Goal: Obtain resource: Download file/media

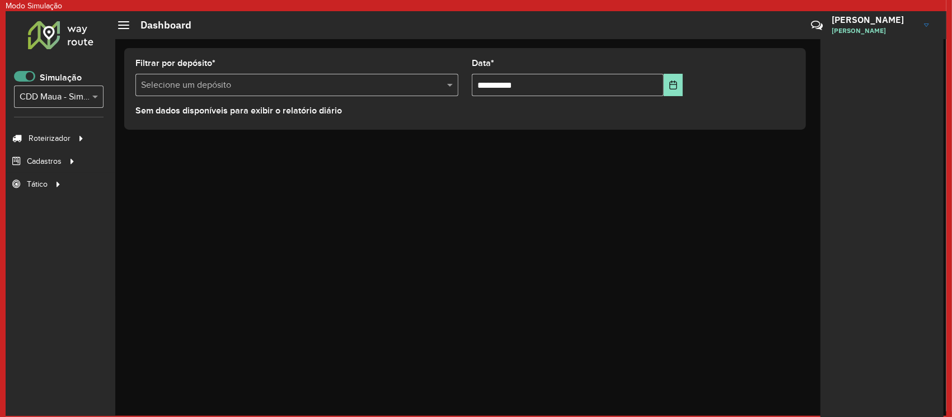
click at [27, 77] on span at bounding box center [24, 76] width 21 height 11
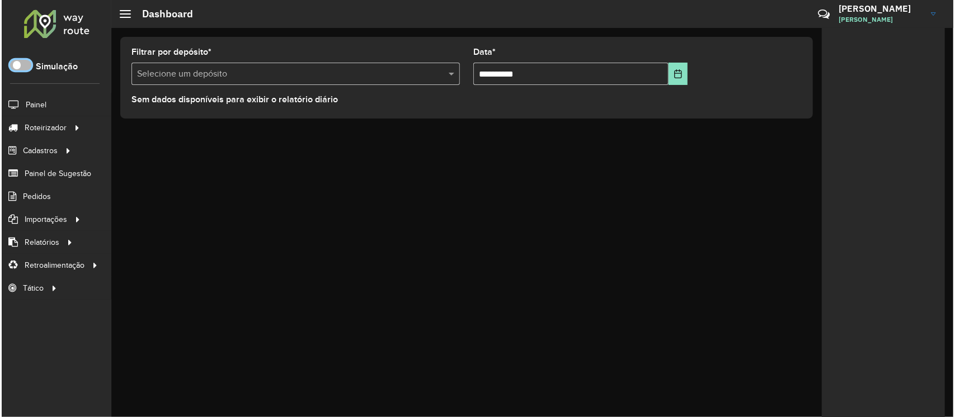
scroll to position [6, 3]
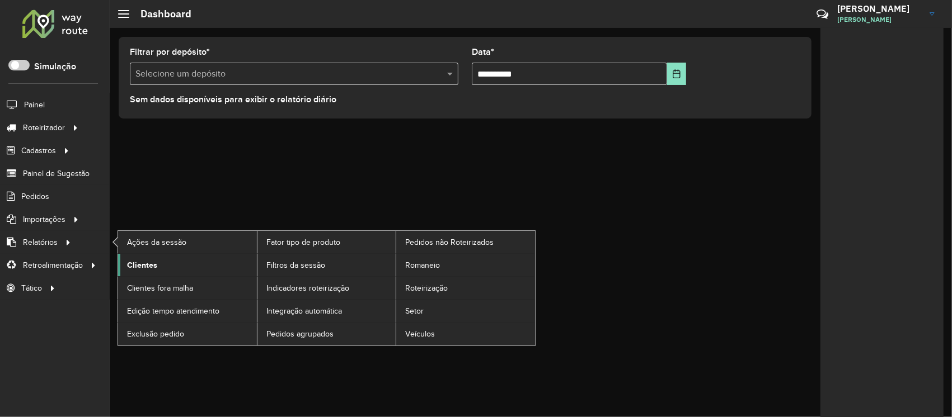
click at [154, 262] on span "Clientes" at bounding box center [142, 266] width 30 height 12
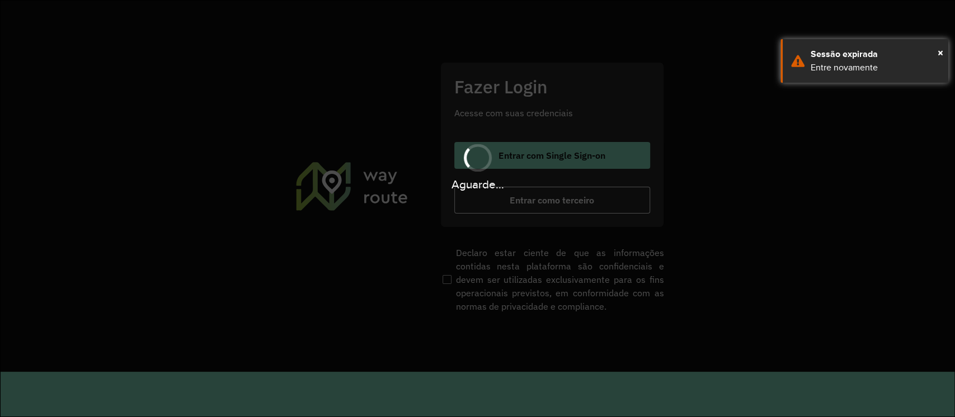
click at [812, 51] on div "Sessão expirada" at bounding box center [875, 54] width 129 height 13
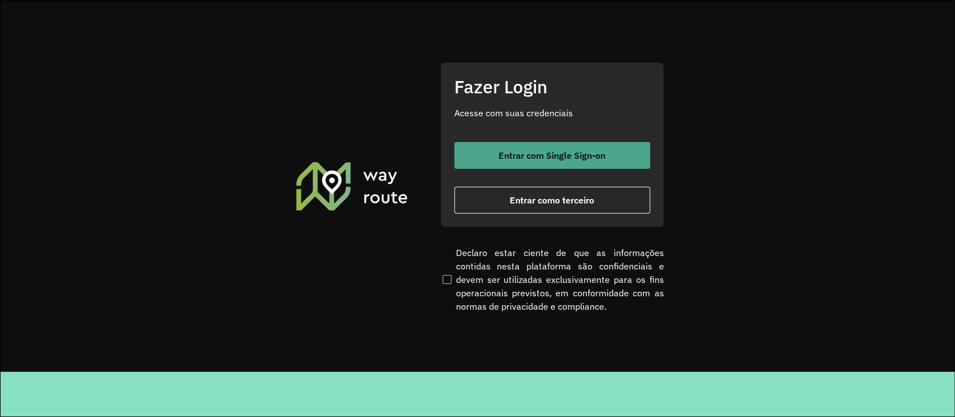
click at [568, 163] on button "Entrar com Single Sign-on" at bounding box center [552, 155] width 196 height 27
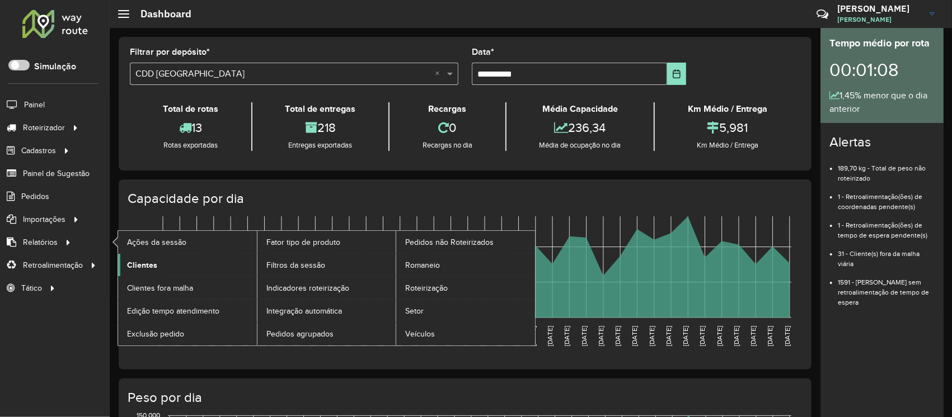
click at [142, 262] on span "Clientes" at bounding box center [142, 266] width 30 height 12
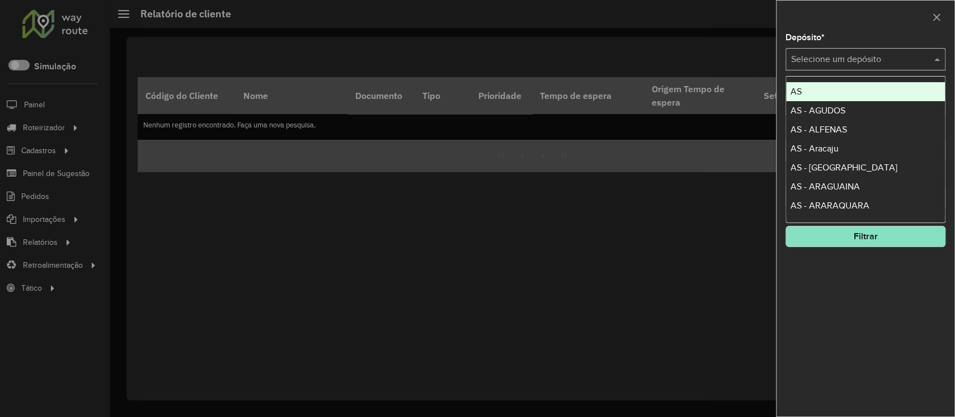
click at [868, 60] on input "text" at bounding box center [854, 59] width 126 height 13
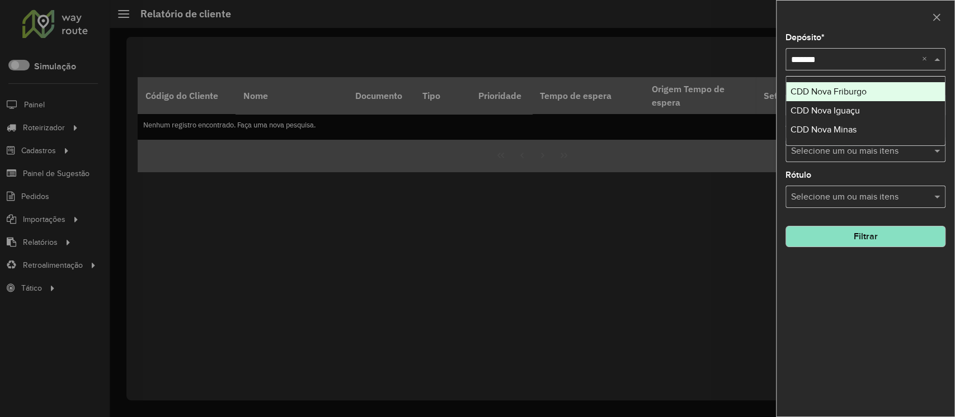
type input "********"
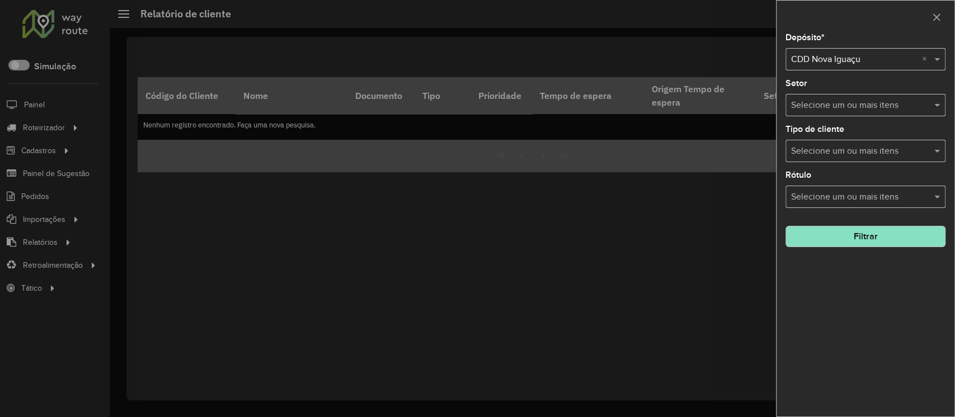
click at [857, 239] on button "Filtrar" at bounding box center [865, 236] width 160 height 21
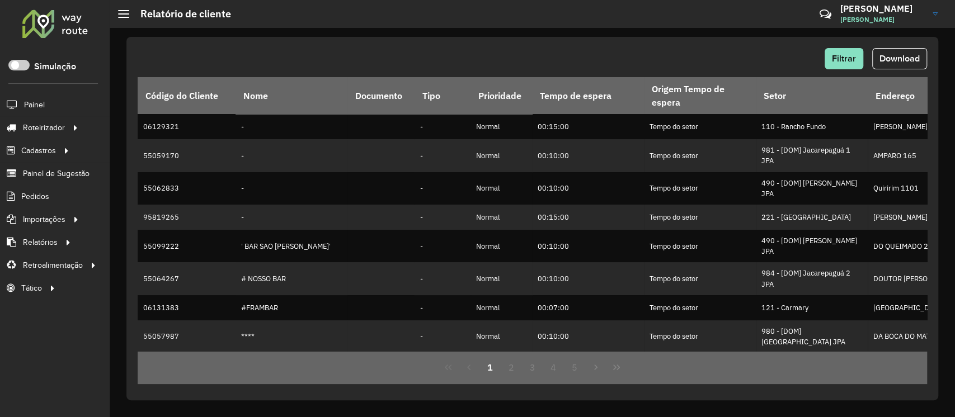
click at [806, 56] on div "Filtrar Download" at bounding box center [532, 58] width 789 height 21
click at [914, 57] on span "Download" at bounding box center [899, 59] width 40 height 10
click at [891, 59] on span "Download" at bounding box center [899, 59] width 40 height 10
drag, startPoint x: 550, startPoint y: 67, endPoint x: 600, endPoint y: 62, distance: 50.6
click at [550, 66] on div "Filtrar Download" at bounding box center [532, 58] width 789 height 21
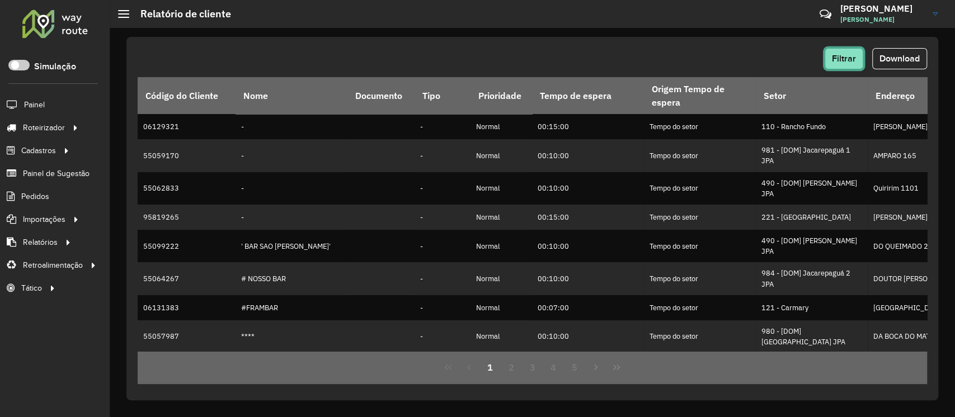
click at [856, 57] on button "Filtrar" at bounding box center [844, 58] width 39 height 21
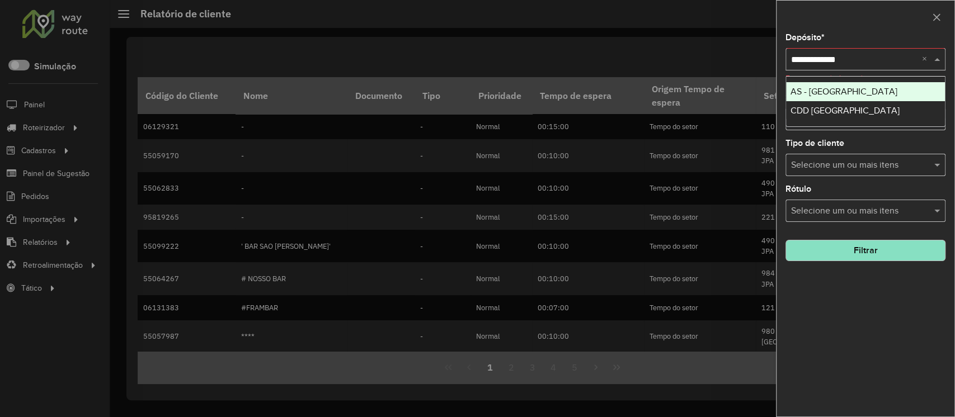
type input "**********"
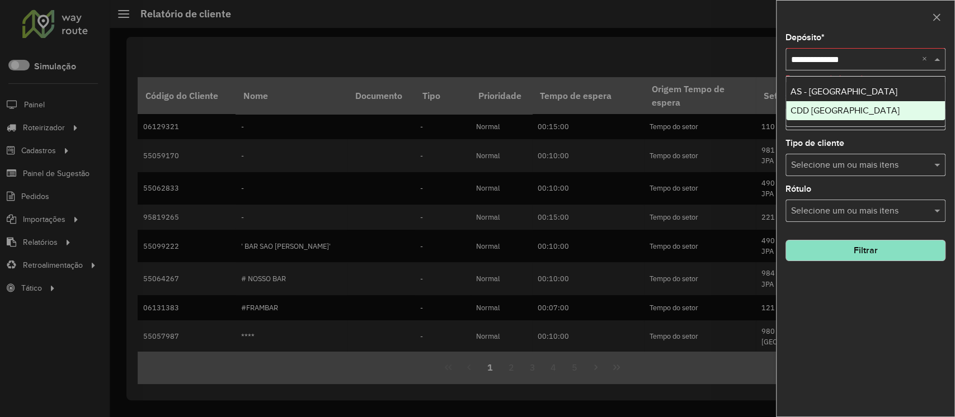
click at [845, 115] on span "CDD [GEOGRAPHIC_DATA]" at bounding box center [845, 111] width 109 height 10
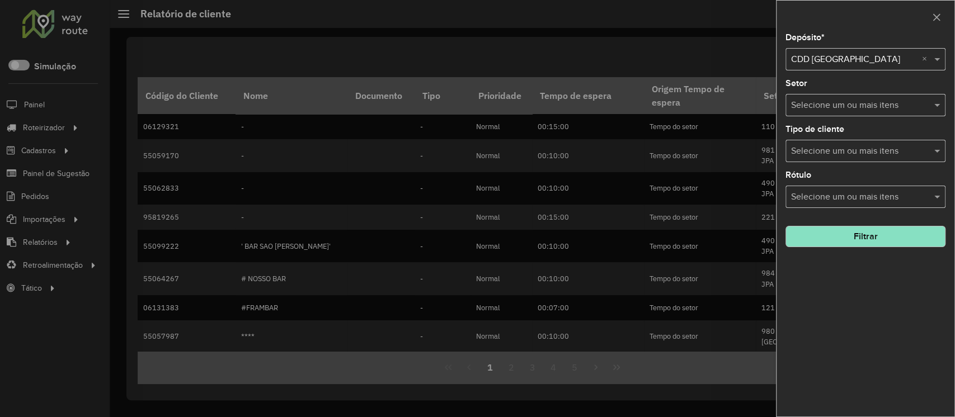
click at [852, 236] on button "Filtrar" at bounding box center [865, 236] width 160 height 21
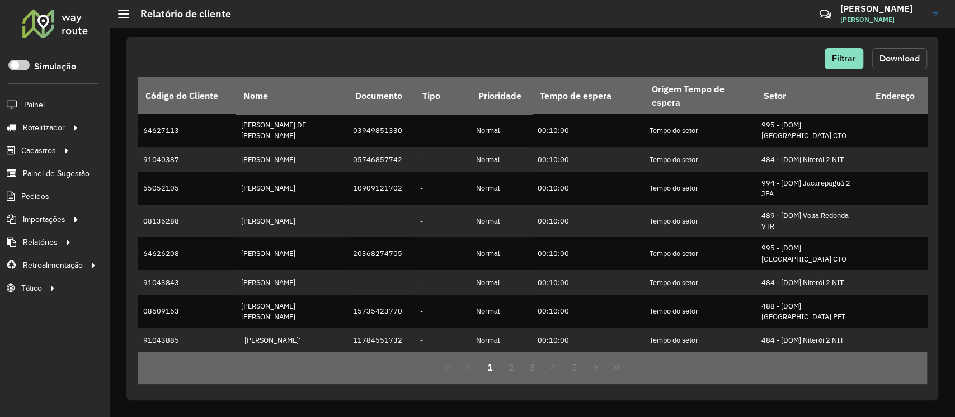
click at [902, 57] on span "Download" at bounding box center [899, 59] width 40 height 10
click at [617, 72] on div "Filtrar Download" at bounding box center [532, 62] width 789 height 29
click at [841, 62] on span "Filtrar" at bounding box center [844, 59] width 24 height 10
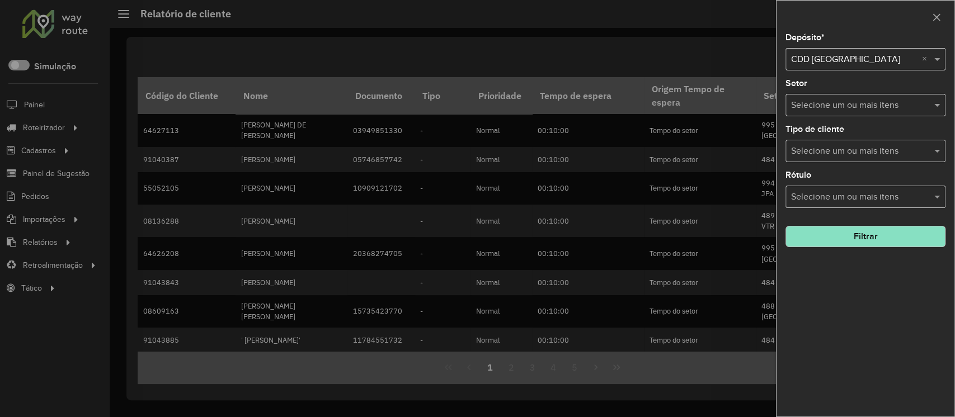
click at [856, 58] on input "text" at bounding box center [854, 59] width 126 height 13
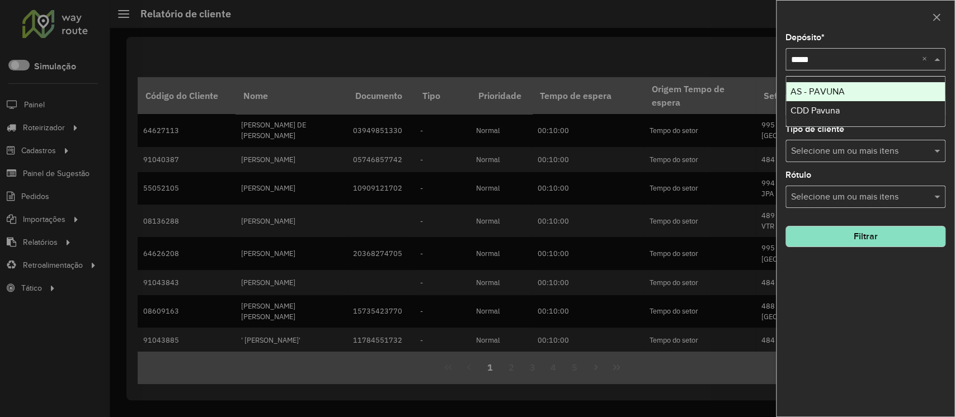
type input "******"
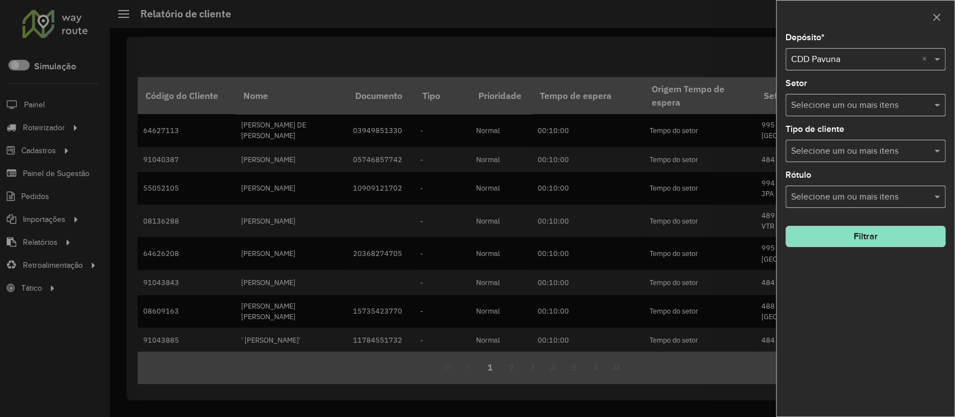
click at [870, 239] on button "Filtrar" at bounding box center [865, 236] width 160 height 21
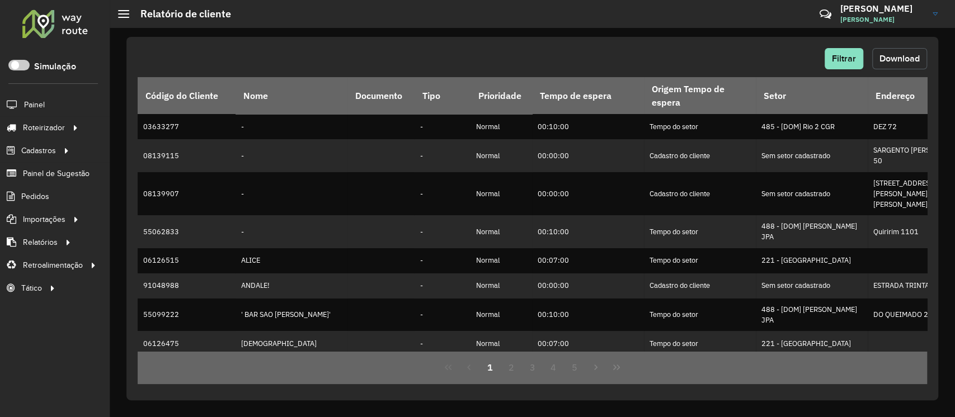
click at [895, 59] on span "Download" at bounding box center [899, 59] width 40 height 10
